Goal: Navigation & Orientation: Find specific page/section

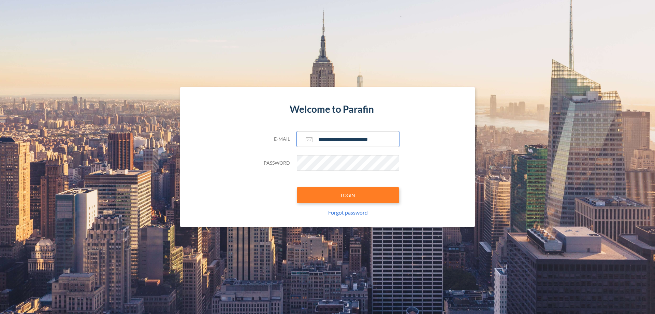
type input "**********"
click at [348, 195] on button "LOGIN" at bounding box center [348, 195] width 102 height 16
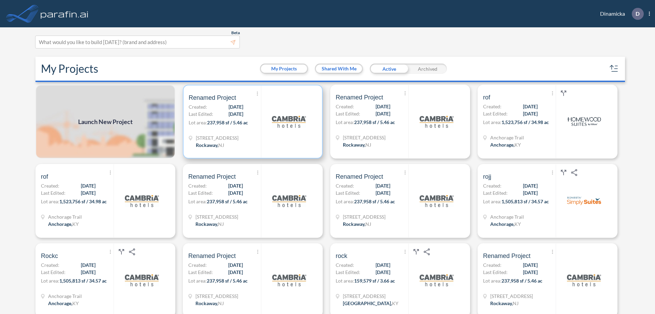
scroll to position [2, 0]
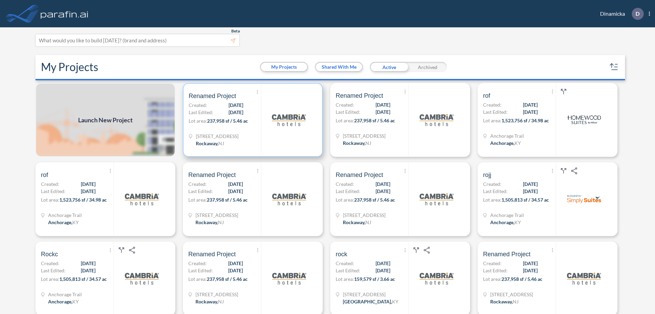
click at [252, 120] on p "Lot area: 237,958 sf / 5.46 ac" at bounding box center [225, 122] width 72 height 10
